Goal: Task Accomplishment & Management: Manage account settings

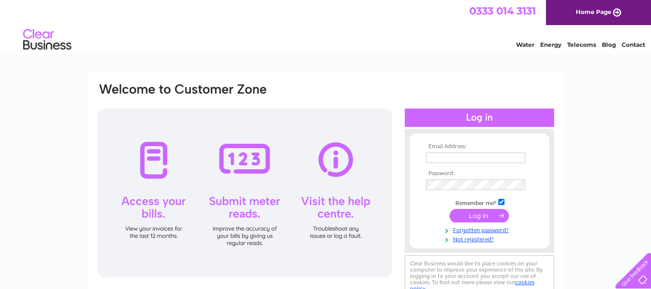
type input "[EMAIL_ADDRESS][DOMAIN_NAME]"
click at [485, 216] on input "submit" at bounding box center [479, 215] width 59 height 13
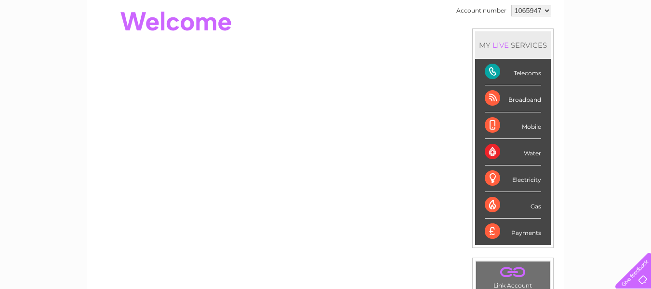
scroll to position [93, 0]
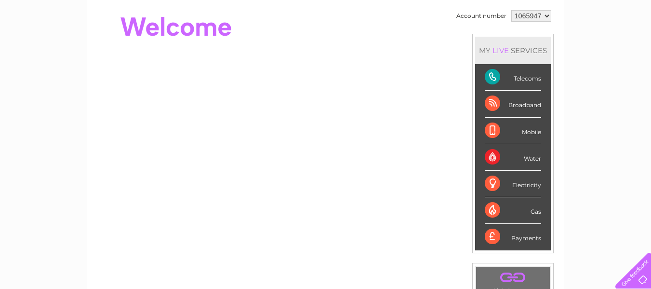
click at [494, 106] on div "Broadband" at bounding box center [513, 104] width 56 height 27
click at [488, 104] on div "Broadband" at bounding box center [513, 104] width 56 height 27
click at [521, 80] on div "Telecoms" at bounding box center [513, 77] width 56 height 27
click at [487, 81] on div "Telecoms" at bounding box center [513, 77] width 56 height 27
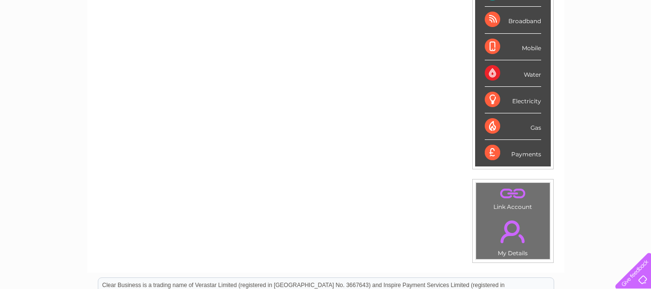
scroll to position [179, 0]
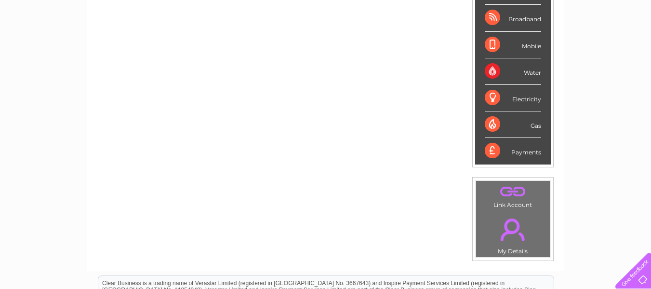
click at [504, 148] on div "Payments" at bounding box center [513, 151] width 56 height 26
click at [517, 224] on link "." at bounding box center [512, 229] width 69 height 34
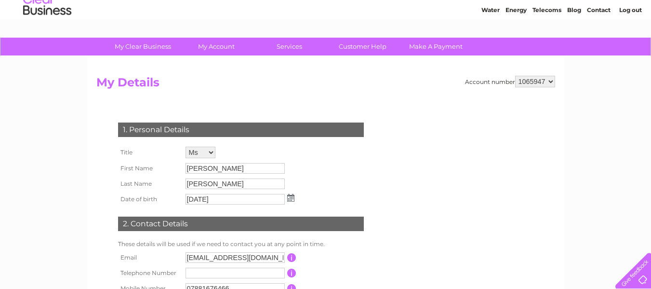
scroll to position [28, 0]
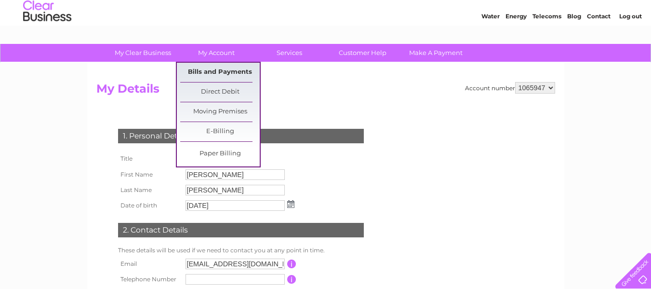
click at [200, 70] on link "Bills and Payments" at bounding box center [220, 72] width 80 height 19
click at [206, 71] on link "Bills and Payments" at bounding box center [220, 72] width 80 height 19
click at [206, 70] on link "Bills and Payments" at bounding box center [220, 72] width 80 height 19
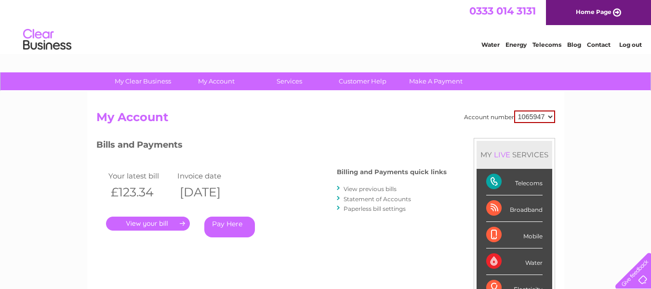
click at [144, 225] on link "." at bounding box center [148, 223] width 84 height 14
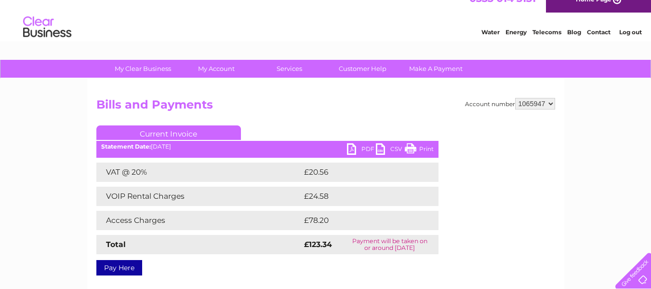
scroll to position [12, 0]
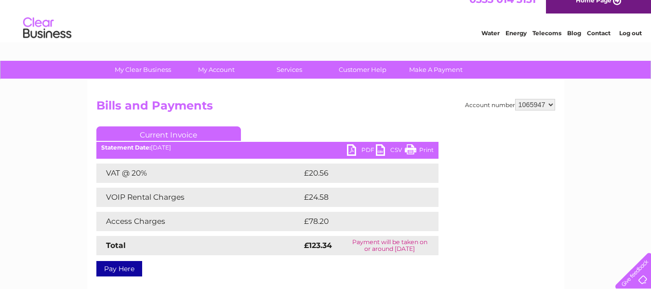
click at [368, 172] on td "£20.56" at bounding box center [361, 172] width 118 height 19
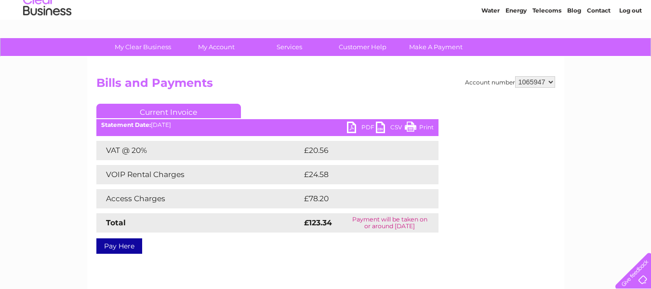
scroll to position [0, 0]
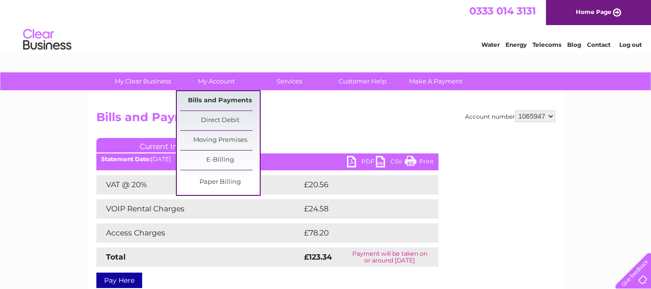
click at [206, 97] on link "Bills and Payments" at bounding box center [220, 100] width 80 height 19
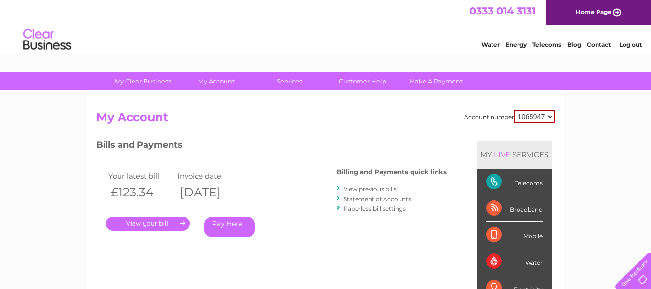
click at [366, 190] on link "View previous bills" at bounding box center [370, 188] width 53 height 7
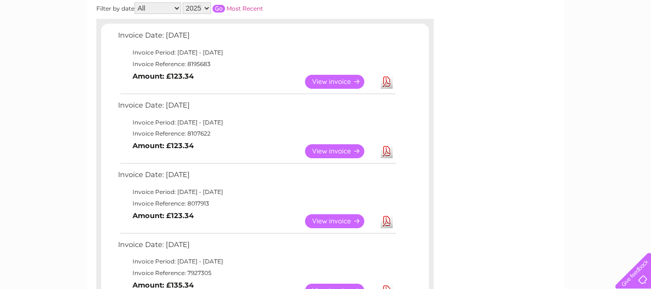
scroll to position [161, 0]
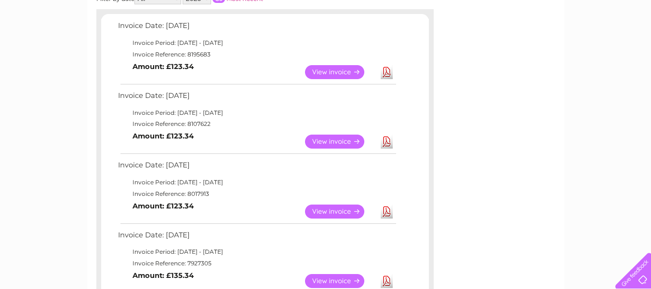
click at [327, 210] on link "View" at bounding box center [340, 211] width 71 height 14
